Goal: Information Seeking & Learning: Check status

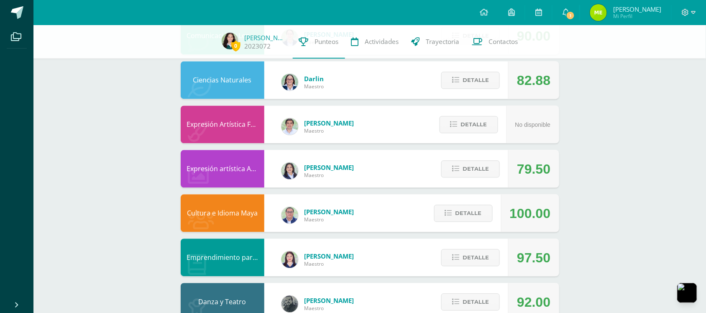
scroll to position [494, 0]
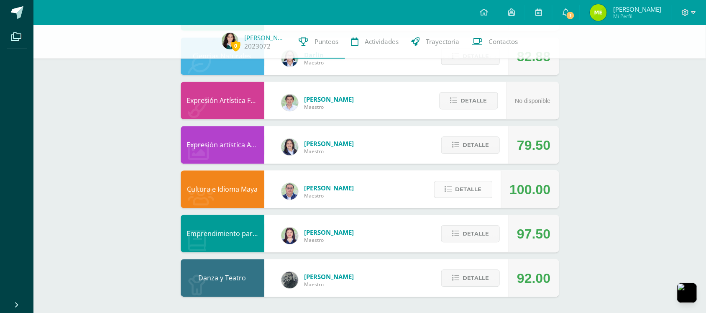
click at [480, 191] on span "Detalle" at bounding box center [468, 189] width 26 height 15
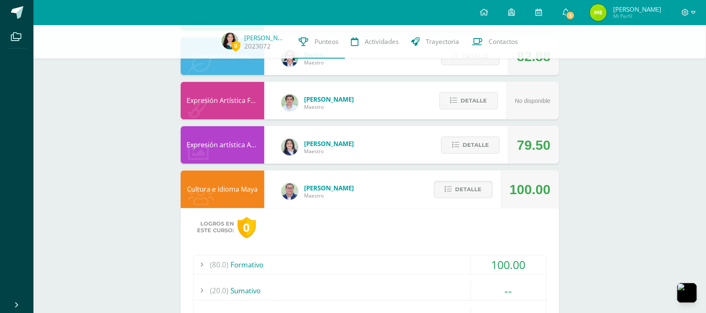
scroll to position [633, 0]
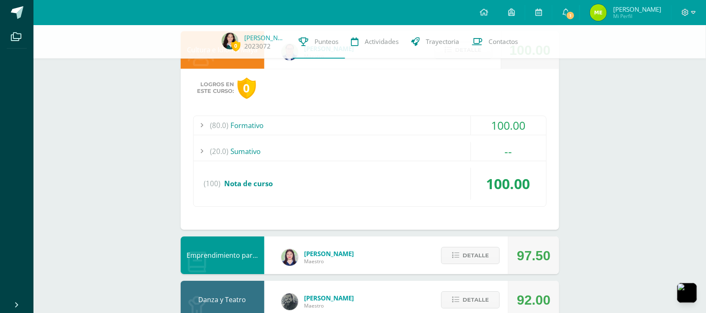
click at [445, 134] on div "(80.0) Formativo" at bounding box center [370, 125] width 353 height 19
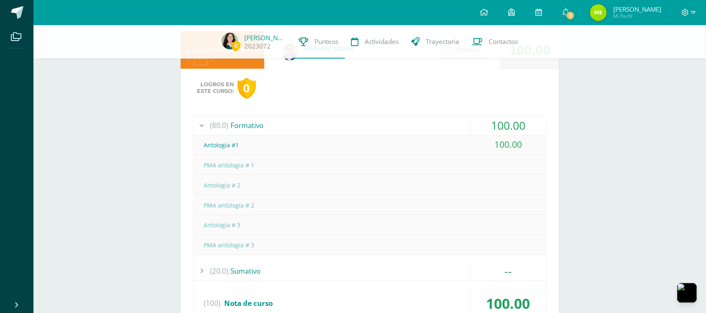
click at [445, 134] on div "(80.0) Formativo" at bounding box center [370, 125] width 353 height 19
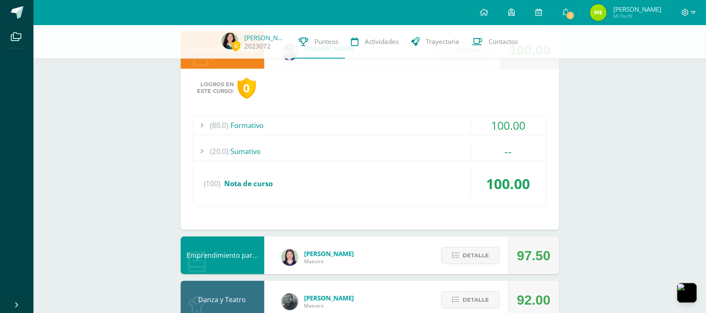
click at [415, 161] on div "(80.0) Formativo 100.00 Antología #1 100.00 (100)" at bounding box center [369, 160] width 353 height 91
click at [412, 154] on div "(20.0) [GEOGRAPHIC_DATA]" at bounding box center [370, 151] width 353 height 19
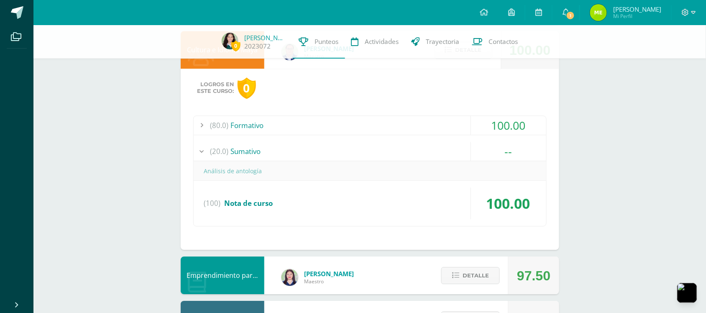
click at [412, 154] on div "(20.0) [GEOGRAPHIC_DATA]" at bounding box center [370, 151] width 353 height 19
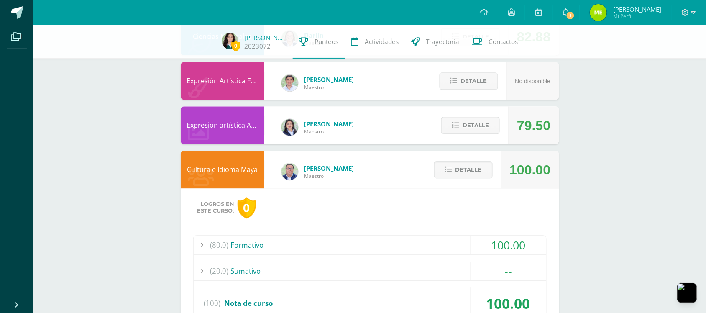
scroll to position [494, 0]
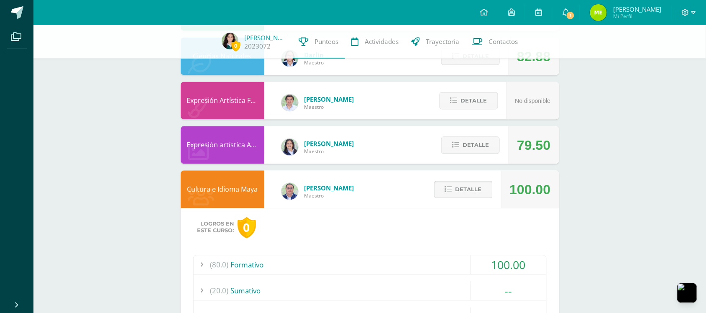
click at [448, 187] on icon at bounding box center [448, 189] width 7 height 7
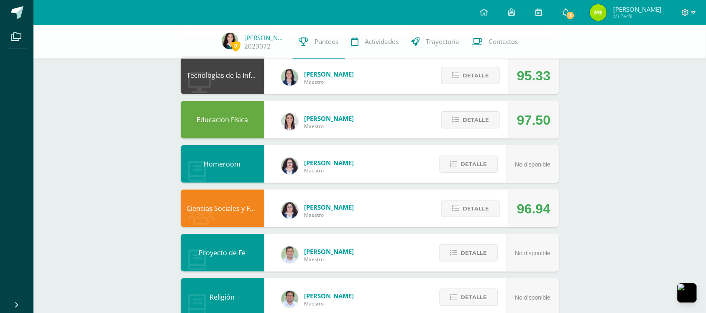
scroll to position [0, 0]
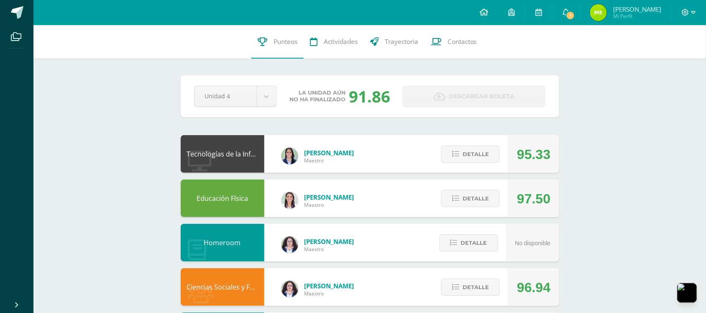
click at [498, 8] on link at bounding box center [484, 12] width 28 height 25
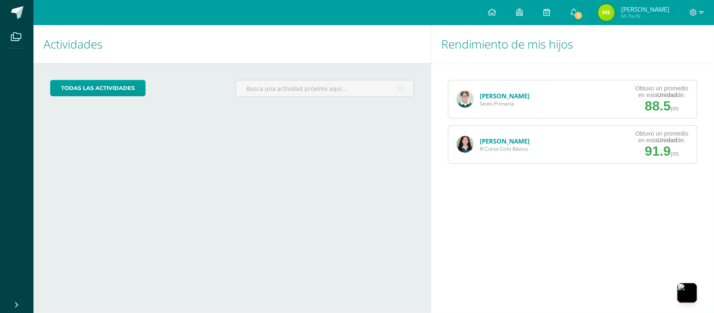
click at [496, 138] on link "[PERSON_NAME]" at bounding box center [505, 141] width 50 height 8
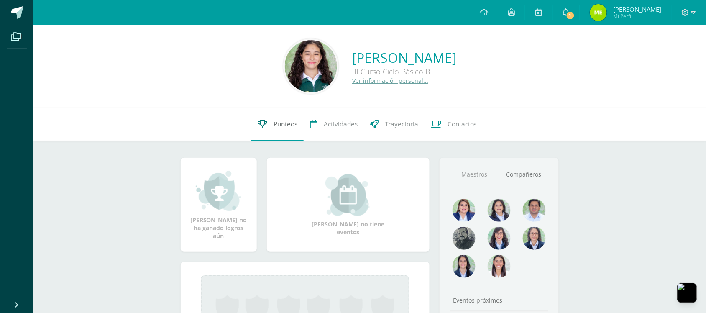
click at [279, 123] on span "Punteos" at bounding box center [286, 124] width 24 height 9
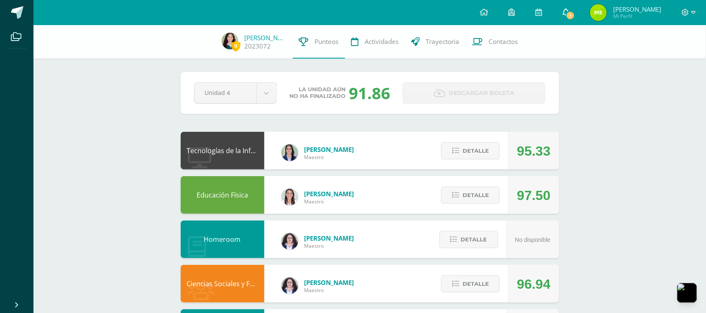
click at [572, 5] on link "1" at bounding box center [566, 12] width 27 height 25
